Goal: Task Accomplishment & Management: Complete application form

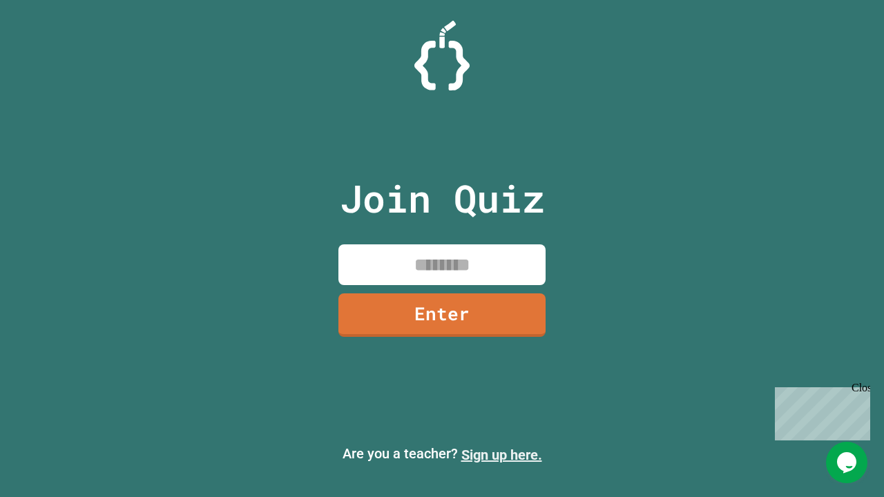
click at [501, 455] on link "Sign up here." at bounding box center [501, 455] width 81 height 17
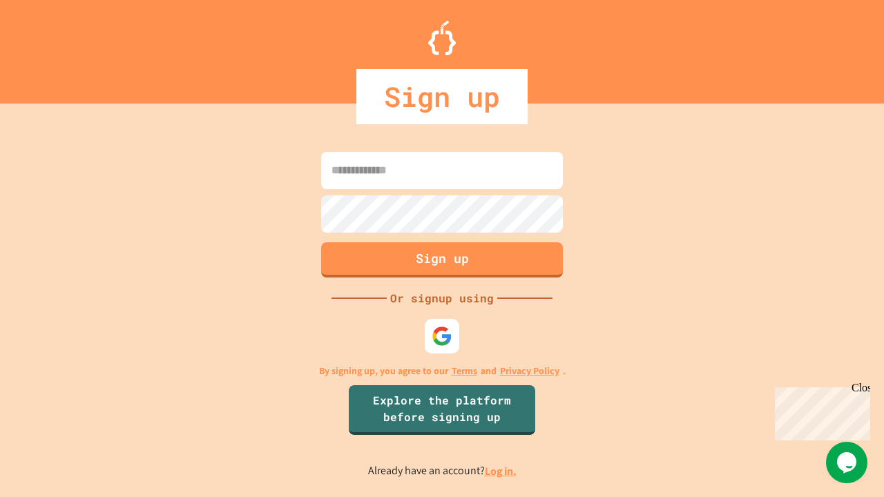
click at [501, 471] on link "Log in." at bounding box center [501, 471] width 32 height 14
